Goal: Navigation & Orientation: Find specific page/section

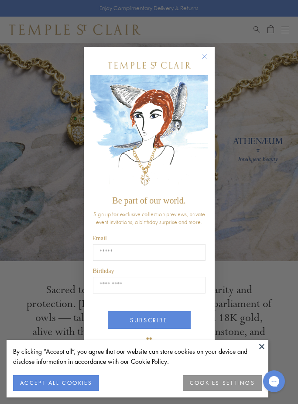
click at [203, 62] on circle "Close dialog" at bounding box center [204, 56] width 10 height 10
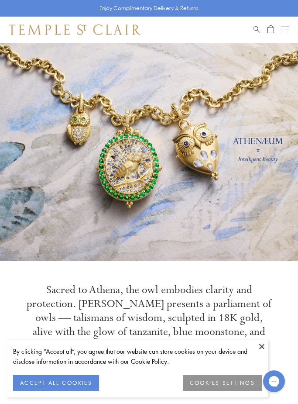
click at [69, 377] on button "ACCEPT ALL COOKIES" at bounding box center [56, 383] width 86 height 16
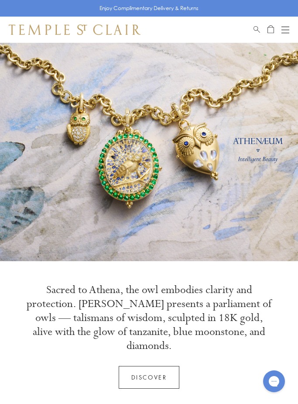
click at [281, 31] on div "Book an Appointment" at bounding box center [272, 29] width 36 height 10
click at [284, 31] on button "Open navigation" at bounding box center [286, 29] width 8 height 10
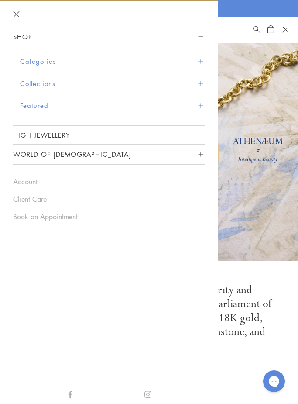
click at [43, 65] on button "Categories" at bounding box center [112, 61] width 185 height 22
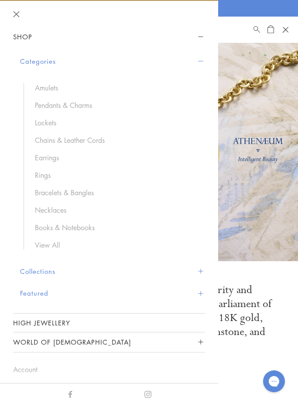
click at [55, 210] on link "Necklaces" at bounding box center [116, 210] width 162 height 10
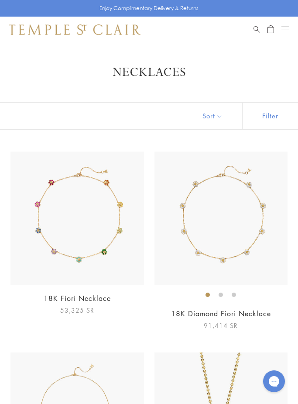
click at [288, 31] on button "Open navigation" at bounding box center [286, 29] width 8 height 10
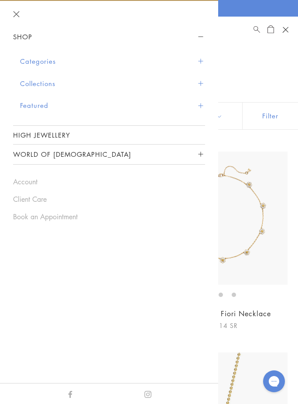
click at [18, 15] on button "Close navigation" at bounding box center [16, 14] width 7 height 7
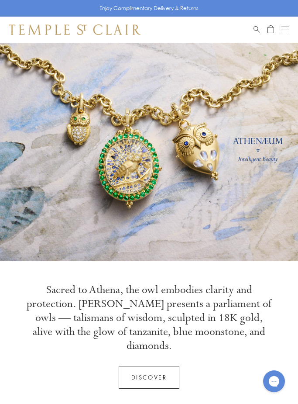
click at [286, 30] on div "Open navigation" at bounding box center [286, 30] width 8 height 0
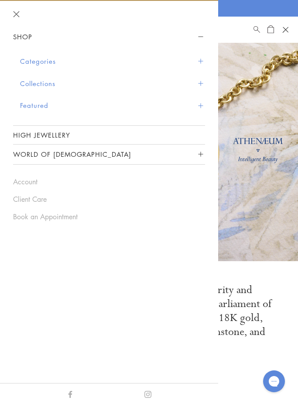
click at [53, 61] on button "Categories" at bounding box center [112, 61] width 185 height 22
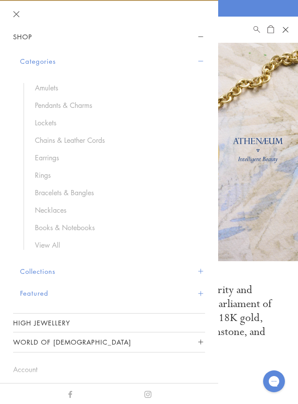
click at [56, 209] on link "Necklaces" at bounding box center [116, 210] width 162 height 10
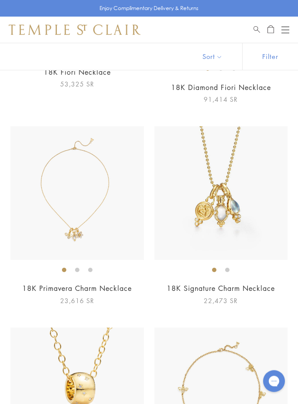
scroll to position [227, 0]
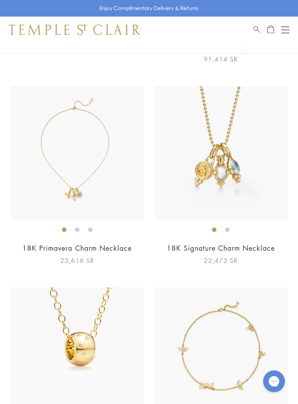
scroll to position [266, 0]
click at [78, 229] on li at bounding box center [77, 230] width 4 height 4
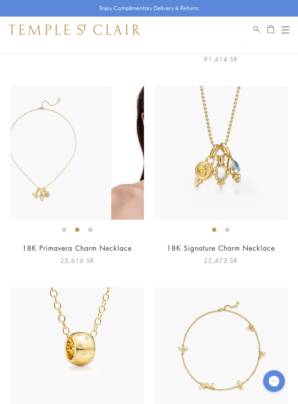
scroll to position [267, 0]
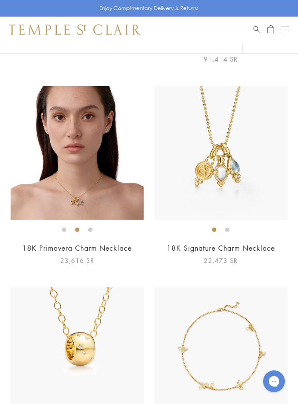
click at [89, 228] on li at bounding box center [90, 230] width 4 height 4
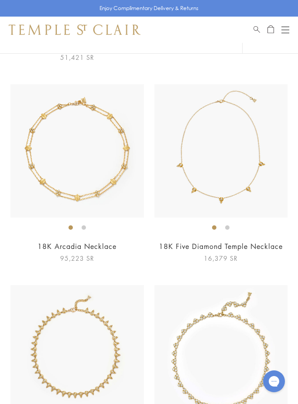
scroll to position [1072, 0]
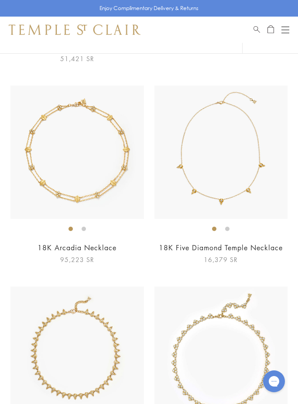
click at [230, 227] on li at bounding box center [227, 229] width 4 height 4
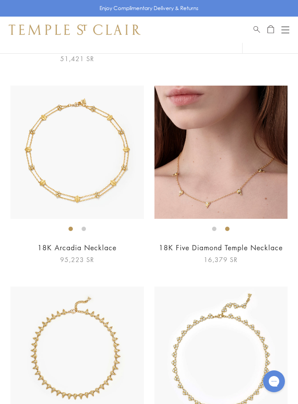
click at [225, 190] on img at bounding box center [222, 153] width 134 height 134
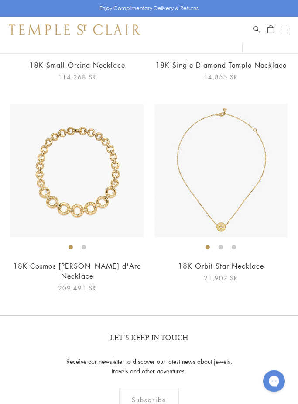
scroll to position [4036, 0]
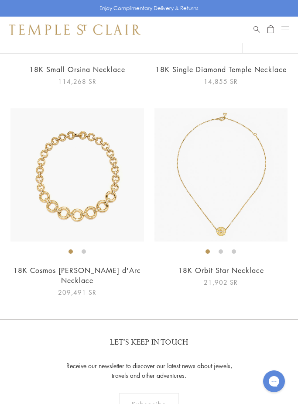
click at [220, 249] on li at bounding box center [221, 251] width 4 height 4
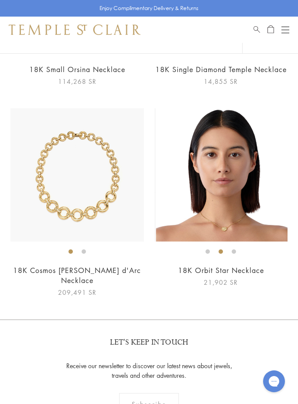
click at [239, 246] on ol at bounding box center [222, 251] width 134 height 11
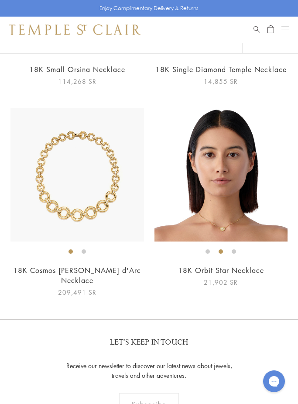
click at [236, 249] on li at bounding box center [234, 251] width 4 height 4
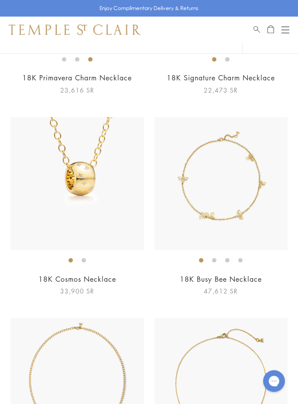
click at [286, 33] on div "Open navigation" at bounding box center [286, 33] width 8 height 0
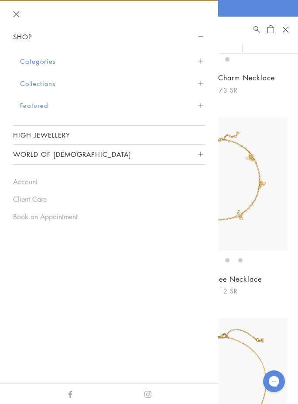
click at [37, 66] on button "Categories" at bounding box center [112, 61] width 185 height 22
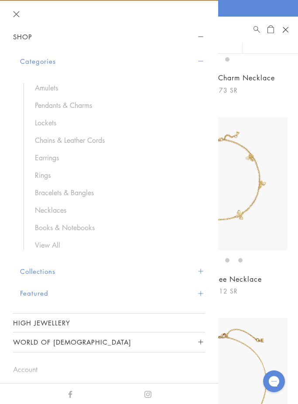
click at [48, 173] on link "Rings" at bounding box center [116, 175] width 162 height 10
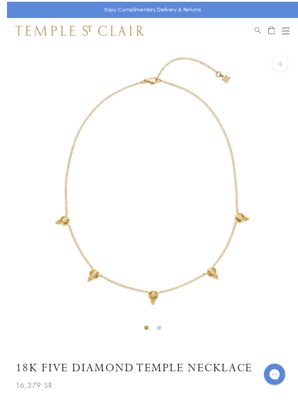
scroll to position [32, 0]
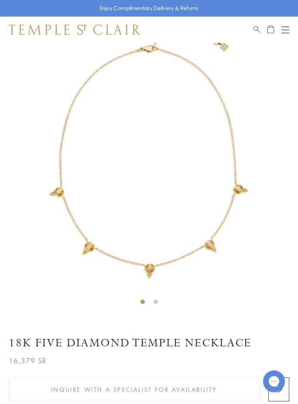
click at [156, 303] on li at bounding box center [156, 302] width 4 height 4
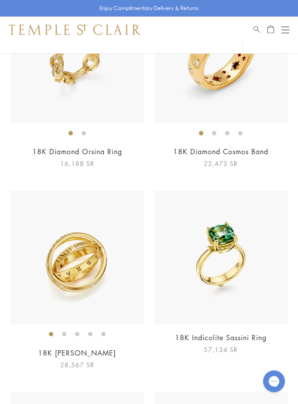
scroll to position [776, 0]
